Goal: Find specific page/section: Find specific page/section

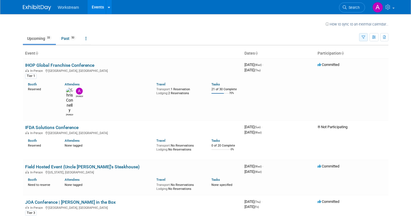
click at [364, 39] on icon "button" at bounding box center [364, 38] width 4 height 4
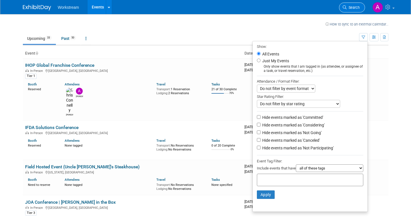
click at [350, 6] on span "Search" at bounding box center [353, 7] width 13 height 4
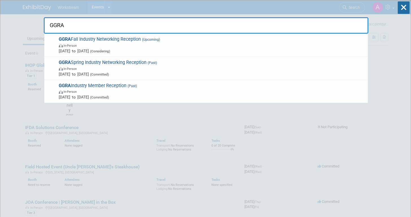
type input "GGRA"
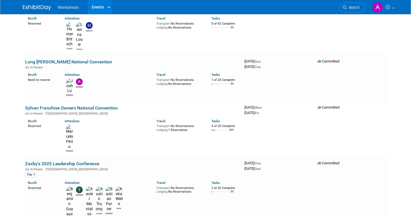
scroll to position [524, 0]
click at [85, 160] on link "Zaxby's 2025 Leadership Conference" at bounding box center [62, 162] width 74 height 5
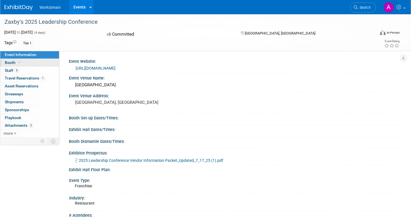
click at [18, 60] on span at bounding box center [19, 62] width 5 height 4
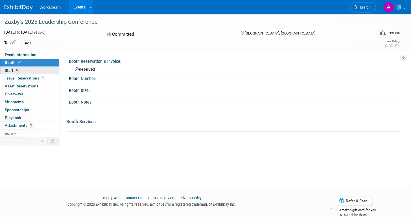
click at [24, 70] on link "6 Staff 6" at bounding box center [29, 71] width 59 height 8
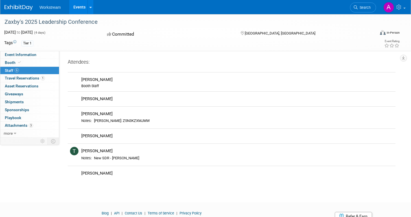
click at [26, 69] on link "6 Staff 6" at bounding box center [29, 71] width 59 height 8
click at [27, 77] on span "Travel Reservations 1" at bounding box center [25, 78] width 40 height 5
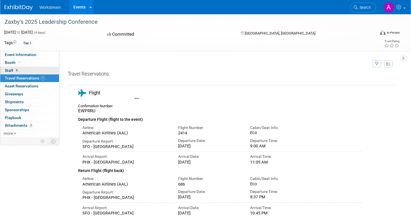
click at [26, 72] on link "6 Staff 6" at bounding box center [29, 71] width 59 height 8
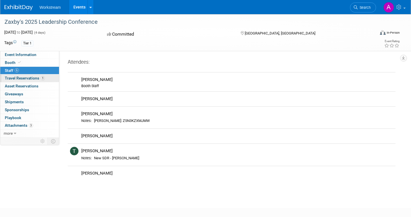
click at [25, 80] on span "Travel Reservations 1" at bounding box center [25, 78] width 40 height 5
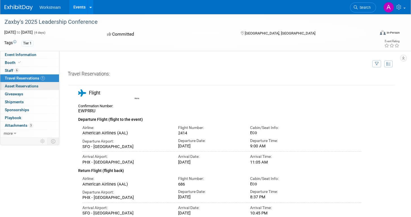
click at [22, 87] on span "Asset Reservations 0" at bounding box center [22, 86] width 34 height 5
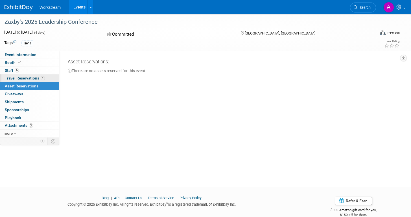
click at [22, 80] on span "Travel Reservations 1" at bounding box center [25, 78] width 40 height 5
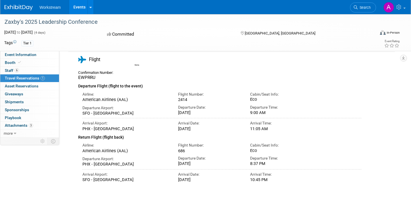
scroll to position [35, 0]
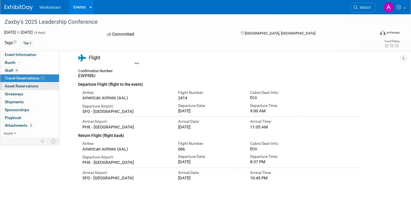
click at [23, 88] on span "Asset Reservations 0" at bounding box center [22, 86] width 34 height 5
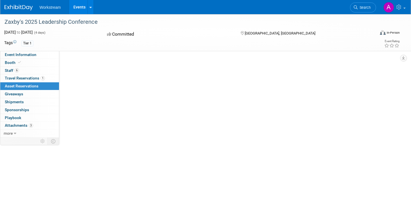
scroll to position [0, 0]
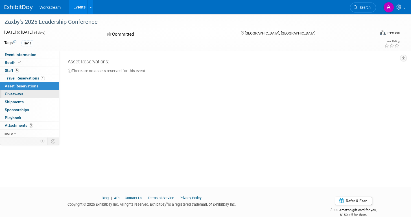
click at [20, 96] on span "Giveaways 0" at bounding box center [14, 94] width 18 height 5
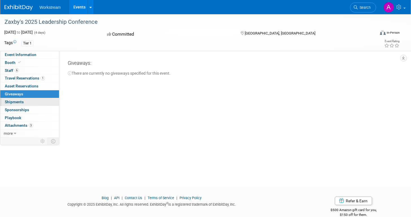
click at [18, 102] on span "Shipments 0" at bounding box center [14, 101] width 19 height 5
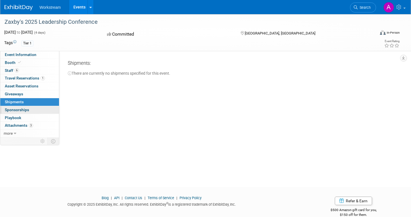
click at [17, 110] on span "Sponsorships 0" at bounding box center [17, 109] width 24 height 5
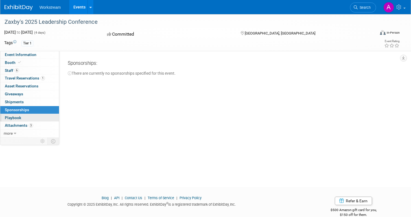
click at [19, 116] on span "Playbook 0" at bounding box center [13, 117] width 16 height 5
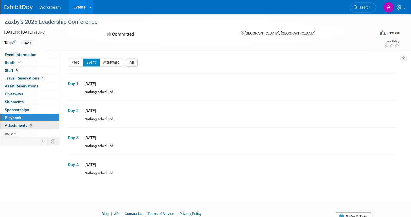
click at [21, 124] on span "Attachments 3" at bounding box center [19, 125] width 28 height 5
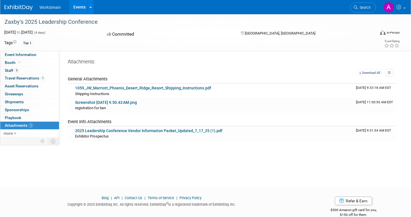
click at [25, 8] on img at bounding box center [19, 8] width 28 height 6
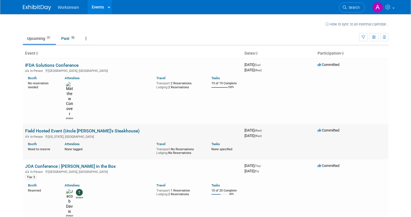
click at [136, 146] on div "None tagged" at bounding box center [109, 148] width 88 height 5
click at [109, 128] on link "Field Hosted Event (Uncle [PERSON_NAME]'s Steakhouse)" at bounding box center [82, 130] width 115 height 5
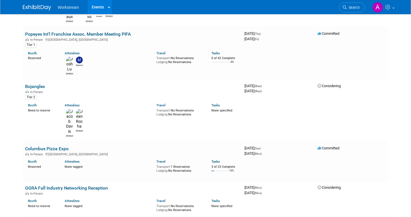
scroll to position [684, 0]
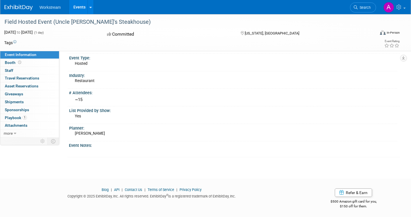
scroll to position [111, 0]
